Goal: Task Accomplishment & Management: Manage account settings

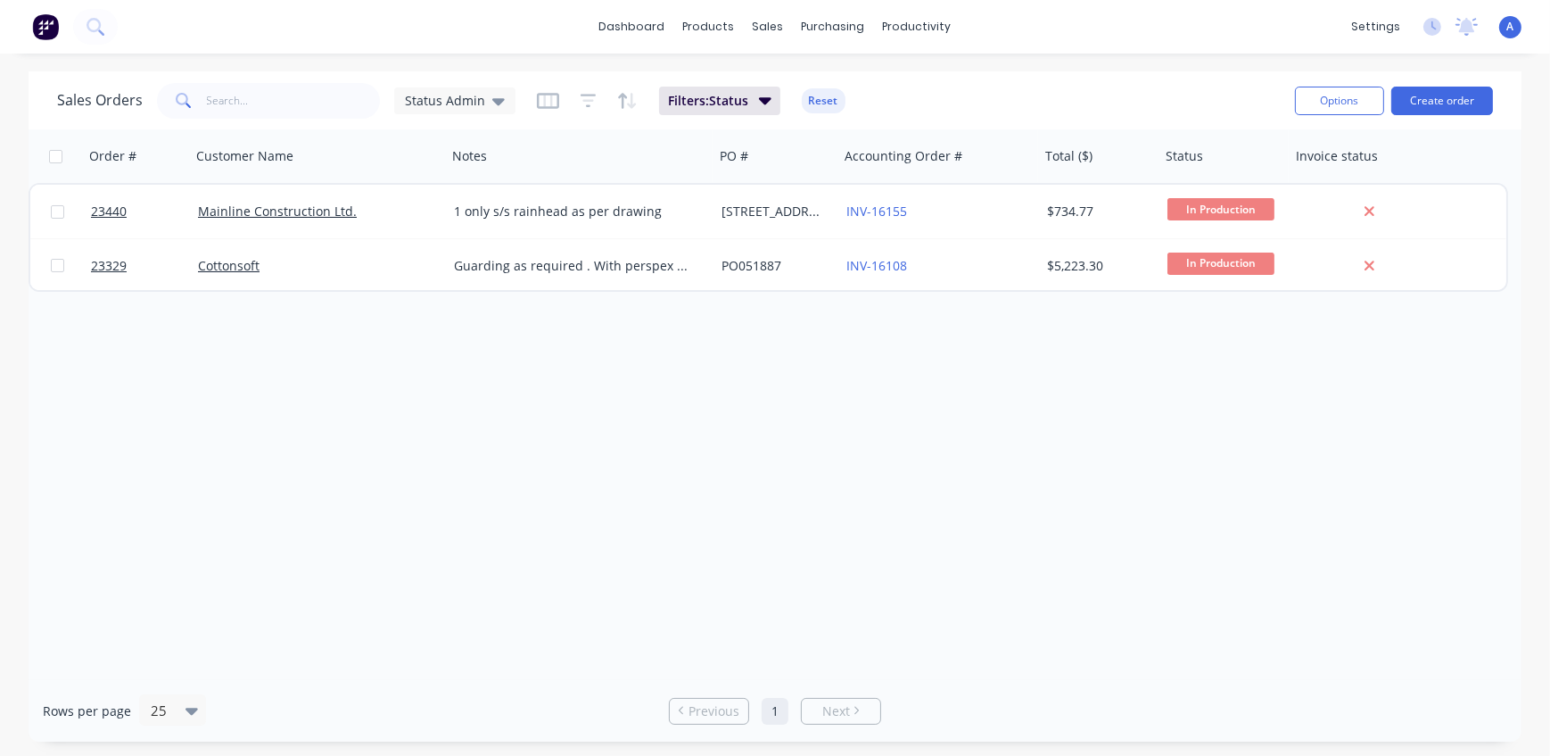
click at [460, 100] on span "Status Admin" at bounding box center [445, 100] width 80 height 19
click button "Quote"
click div
click button "Options"
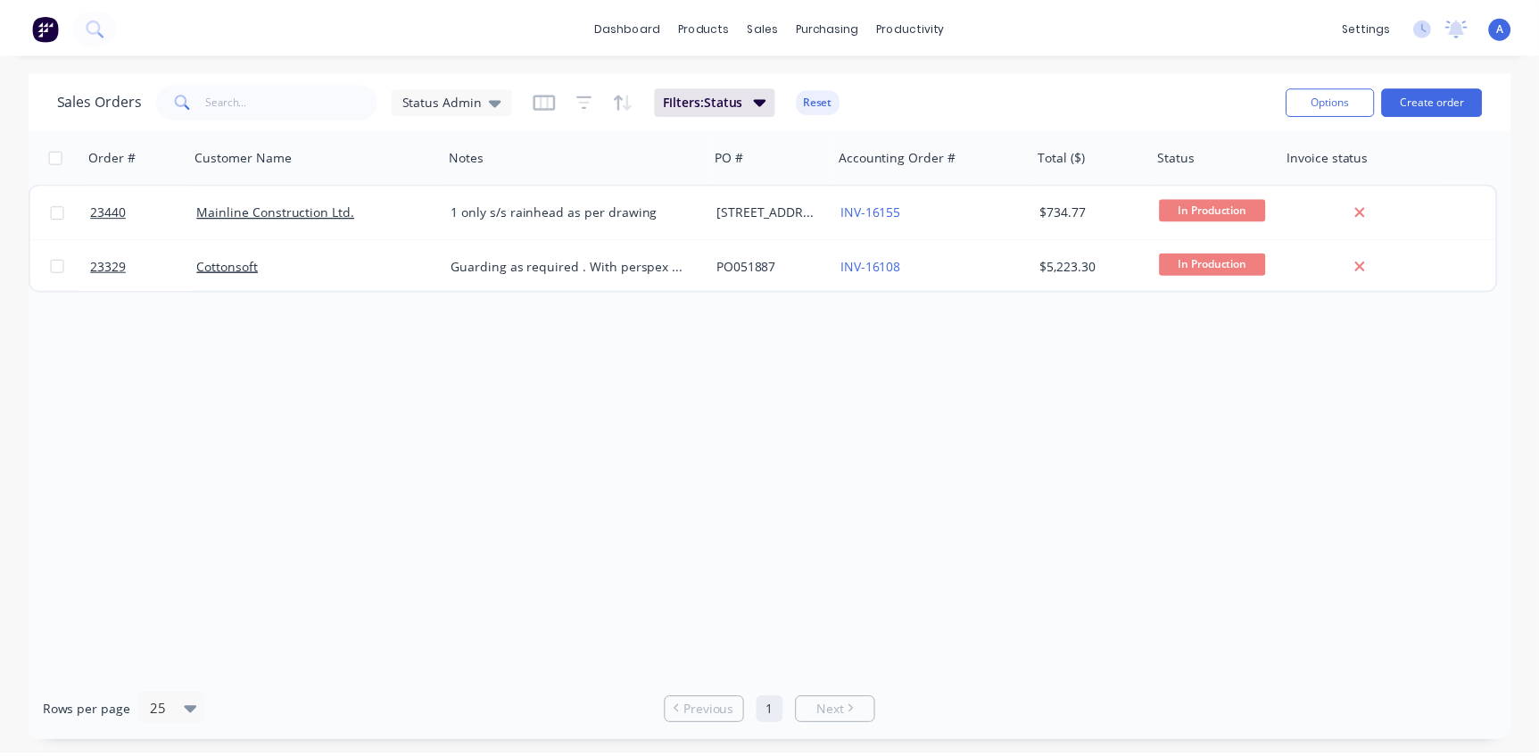
click div "Archive"
click nav "Order #23290 - Mainline Construction Ltd. Close Options EMAIL / PRINT Quote Pro…"
click button "Close"
click at [457, 94] on span "Status Admin" at bounding box center [445, 100] width 80 height 19
click button "Quote"
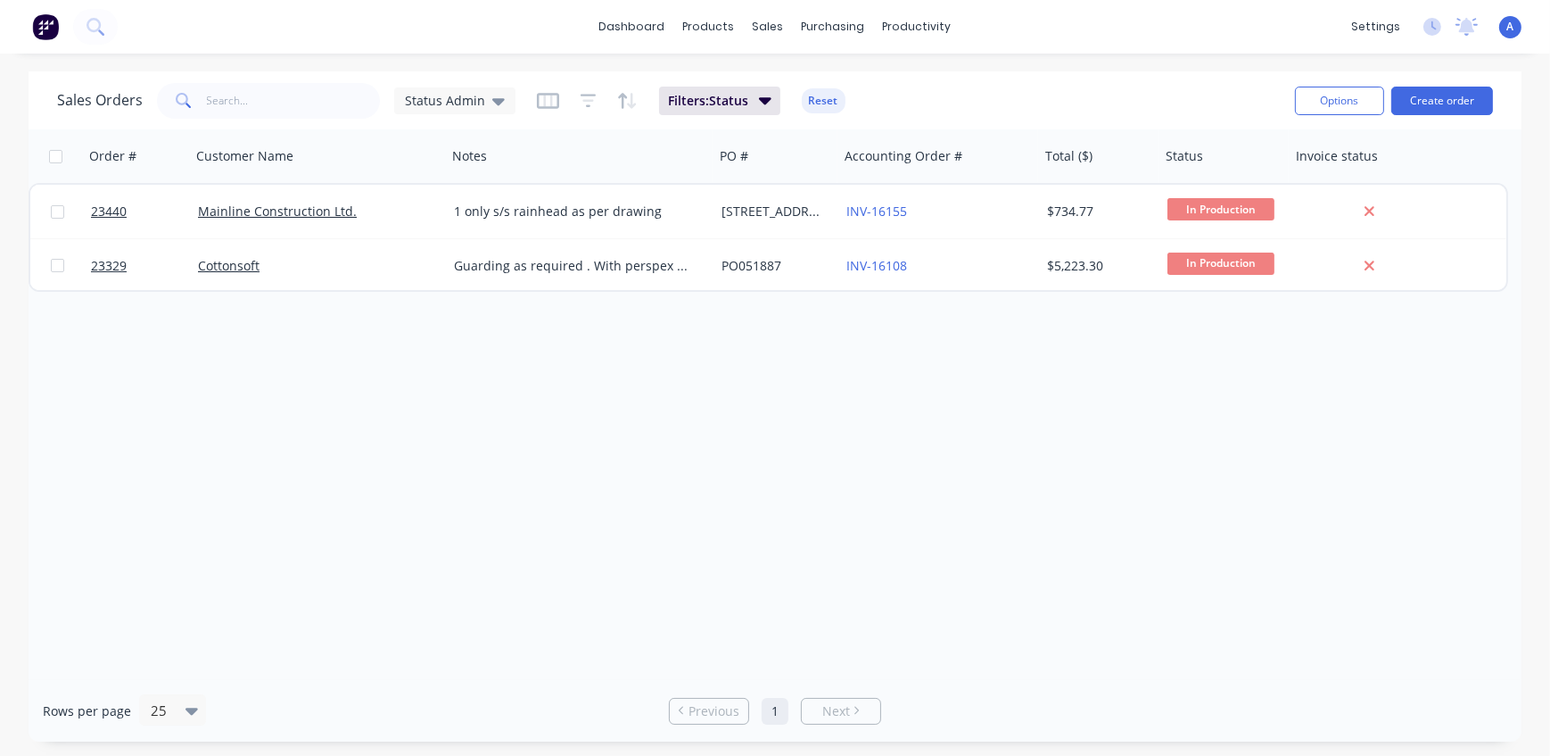
scroll to position [535, 0]
click span "Quote"
click div
click button "Options"
click div "Archive"
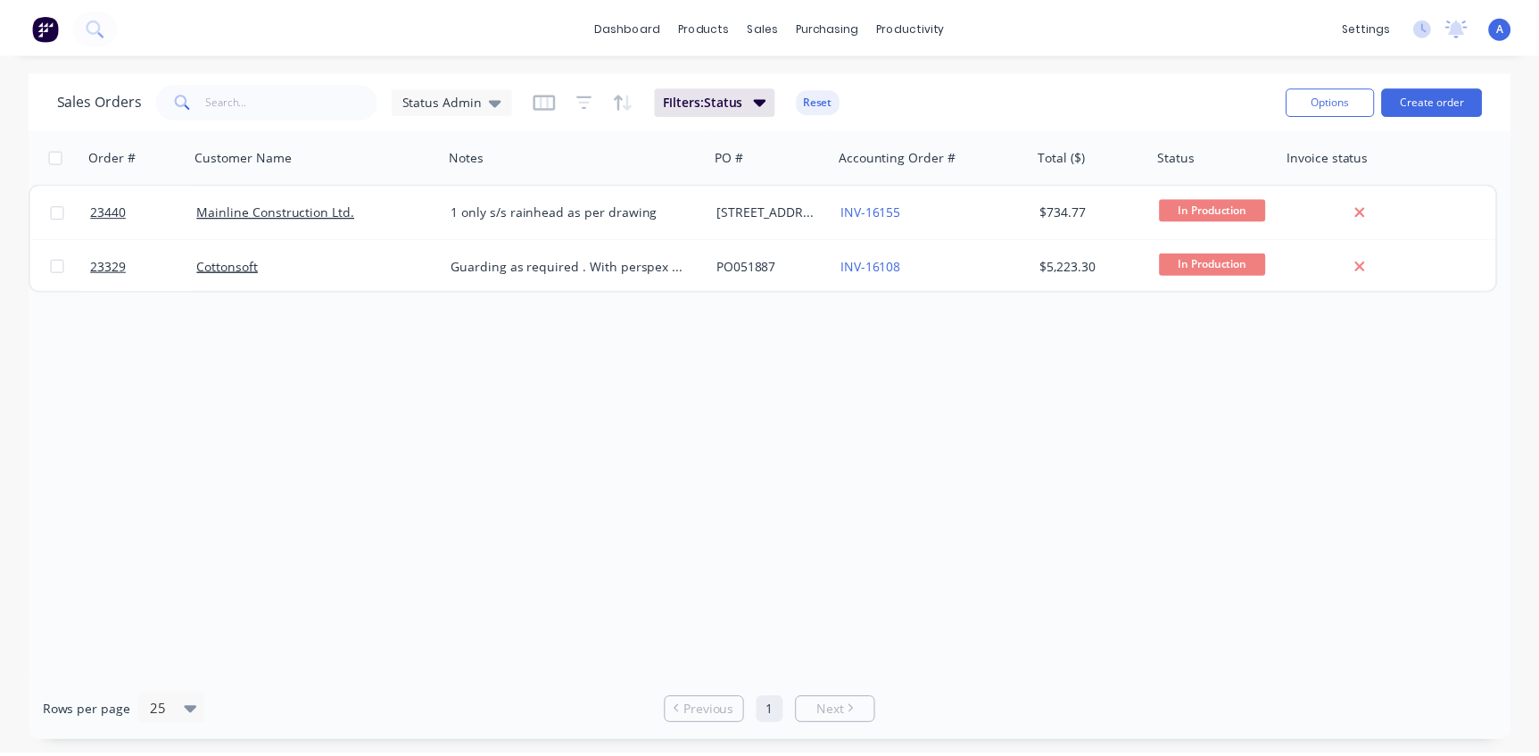
click button "Close"
click at [439, 94] on span "Status Admin" at bounding box center [445, 100] width 80 height 19
click button "Quote"
click div
click button "Close"
